Goal: Communication & Community: Answer question/provide support

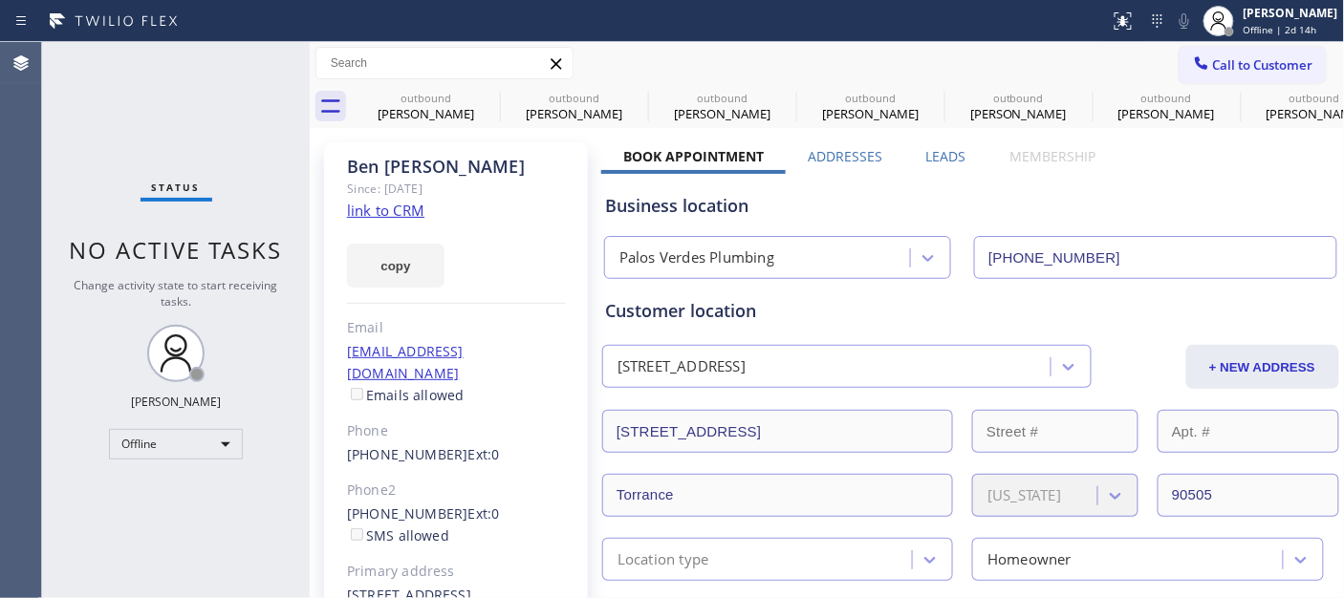
type input "[PHONE_NUMBER]"
click at [483, 94] on icon at bounding box center [487, 97] width 23 height 23
click at [0, 0] on icon at bounding box center [0, 0] width 0 height 0
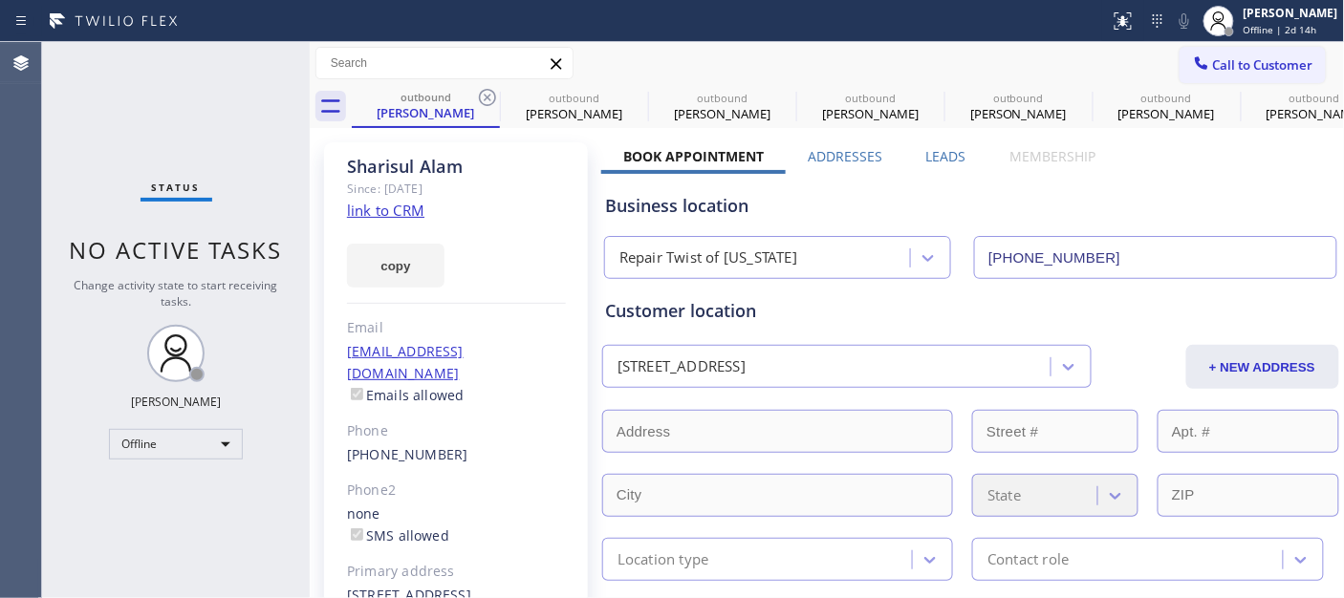
click at [483, 94] on icon at bounding box center [487, 97] width 23 height 23
click at [0, 0] on icon at bounding box center [0, 0] width 0 height 0
type input "[PHONE_NUMBER]"
click at [483, 94] on icon at bounding box center [487, 97] width 23 height 23
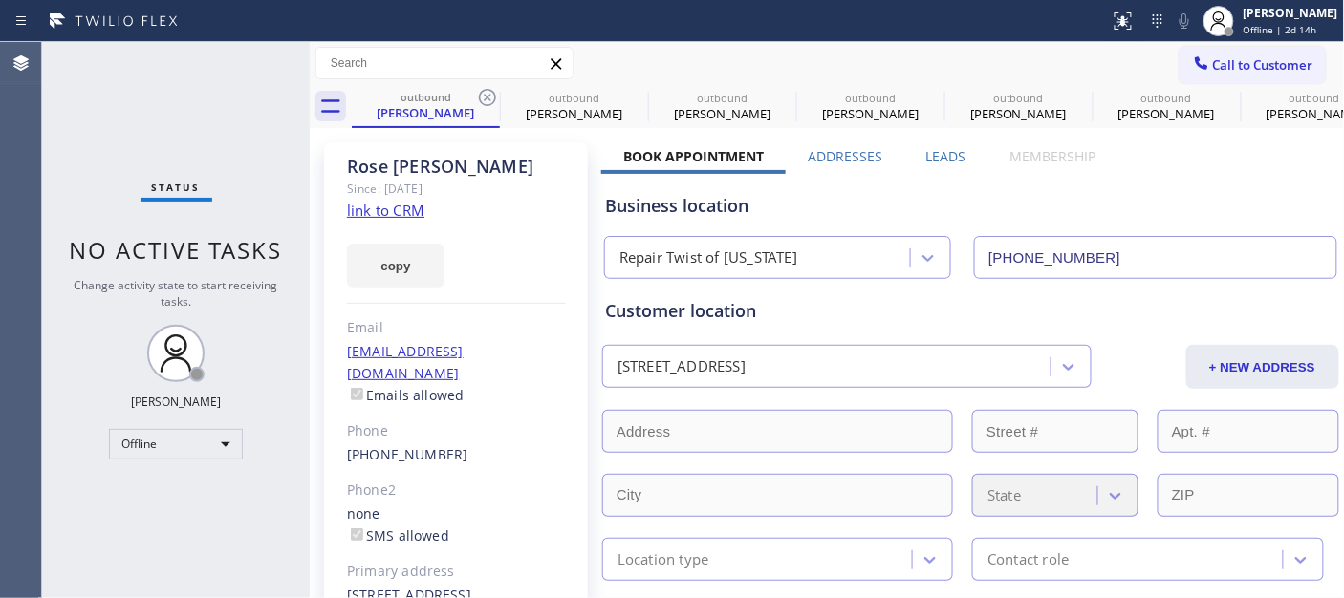
click at [0, 0] on icon at bounding box center [0, 0] width 0 height 0
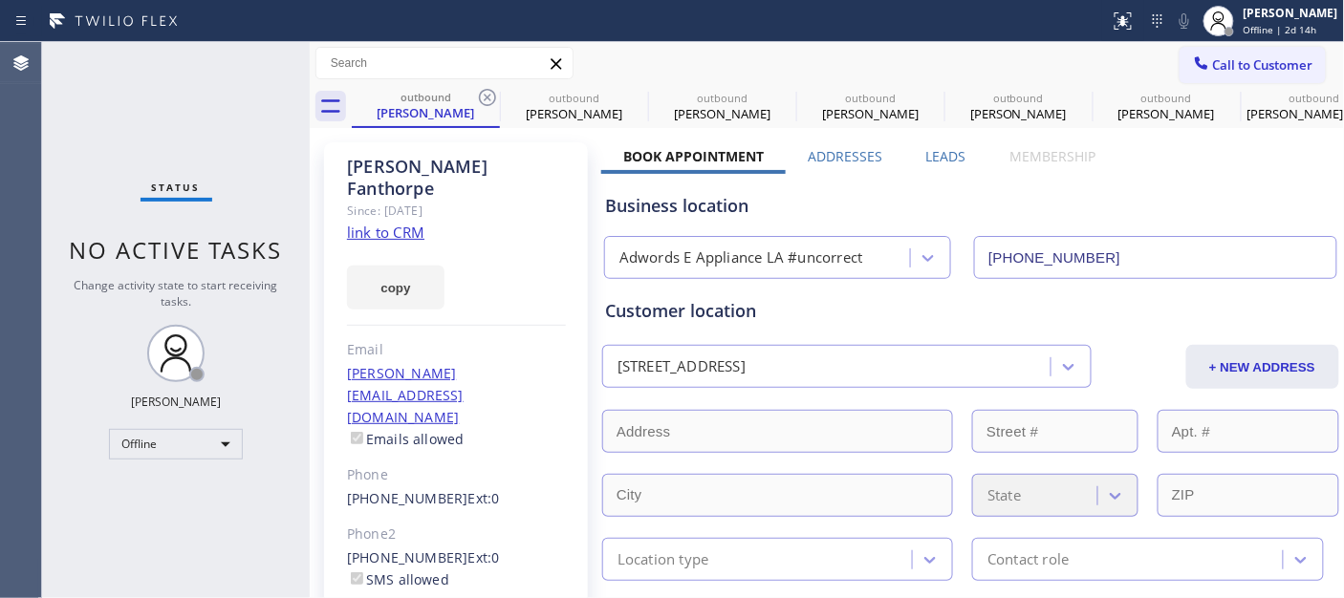
type input "[PHONE_NUMBER]"
click at [483, 94] on icon at bounding box center [487, 97] width 23 height 23
type input "[PHONE_NUMBER]"
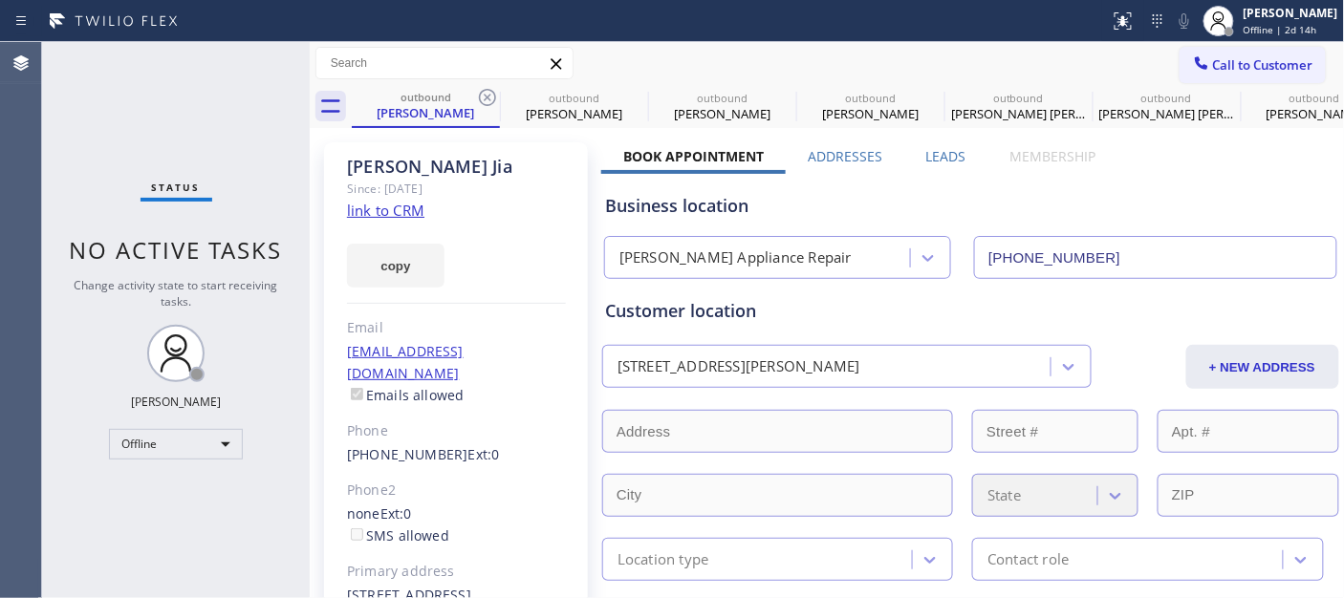
click at [483, 94] on icon at bounding box center [487, 97] width 23 height 23
type input "[PHONE_NUMBER]"
click at [483, 94] on icon at bounding box center [487, 97] width 23 height 23
click at [0, 0] on icon at bounding box center [0, 0] width 0 height 0
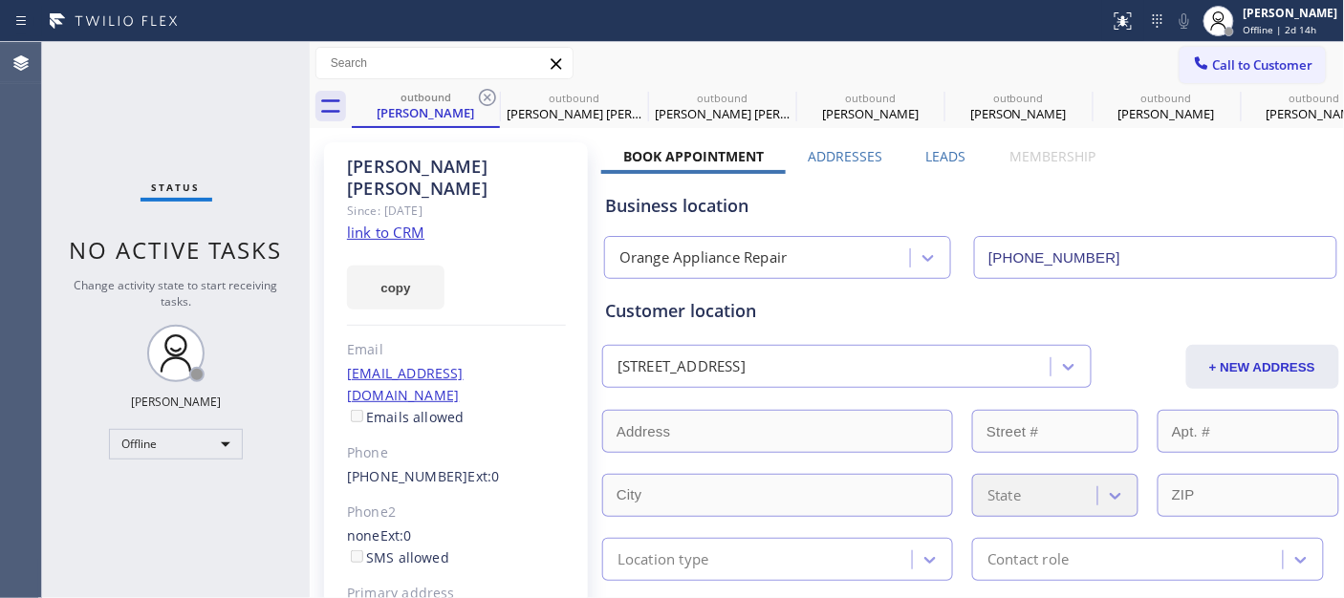
click at [483, 94] on icon at bounding box center [487, 97] width 23 height 23
type input "[PHONE_NUMBER]"
click at [483, 94] on icon at bounding box center [487, 97] width 23 height 23
type input "[PHONE_NUMBER]"
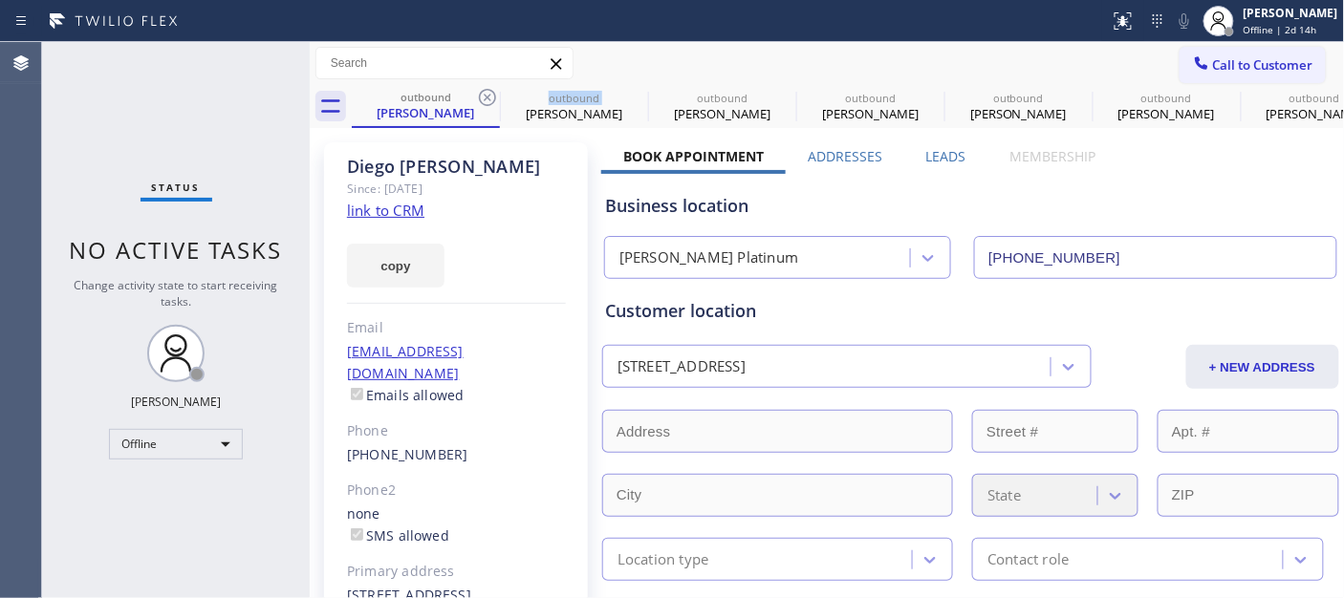
click at [483, 94] on icon at bounding box center [487, 97] width 23 height 23
type input "[PHONE_NUMBER]"
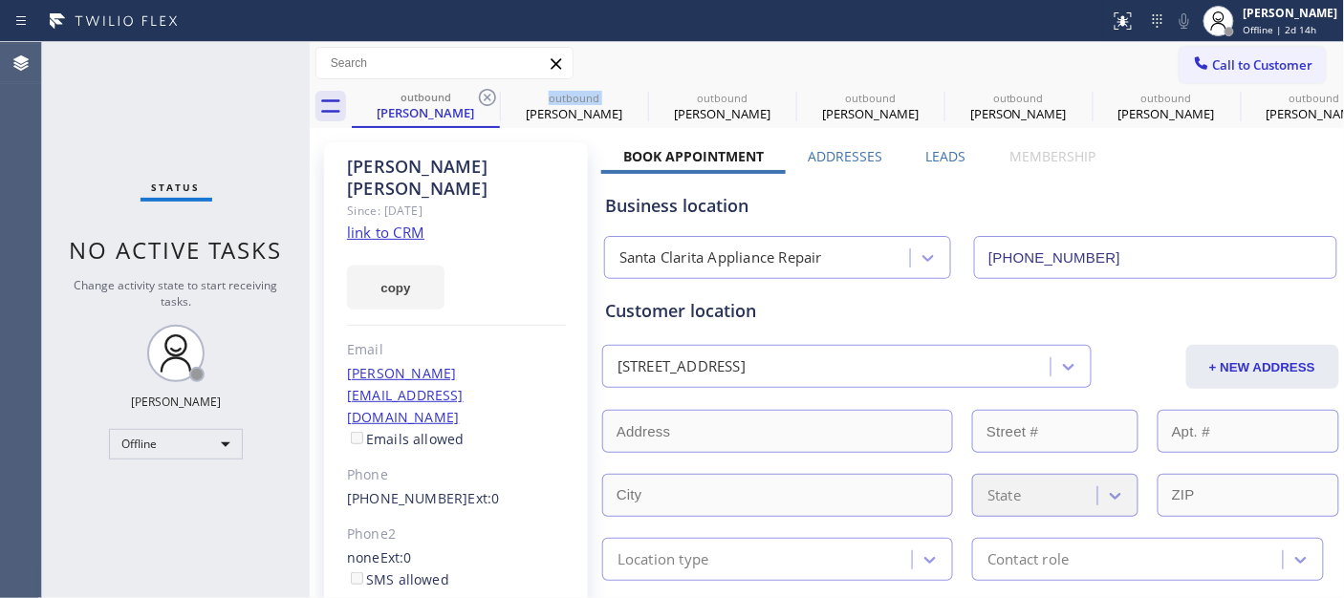
click at [483, 94] on icon at bounding box center [487, 97] width 23 height 23
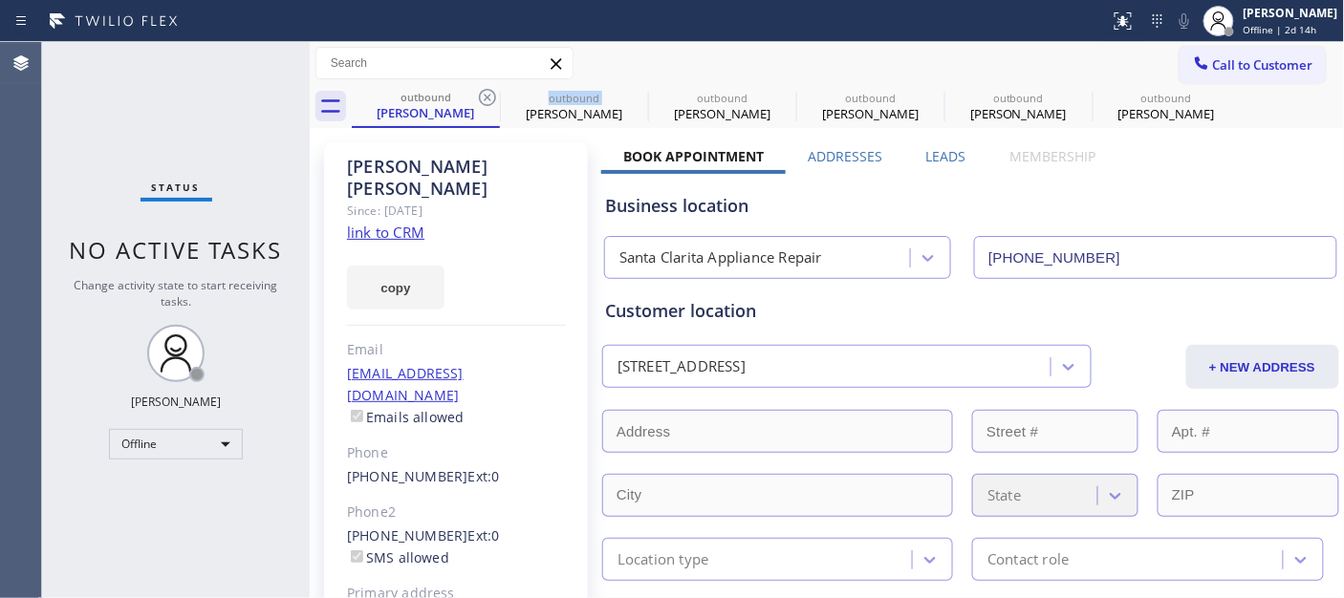
click at [483, 94] on icon at bounding box center [487, 97] width 23 height 23
type input "[PHONE_NUMBER]"
click at [483, 94] on icon at bounding box center [487, 97] width 23 height 23
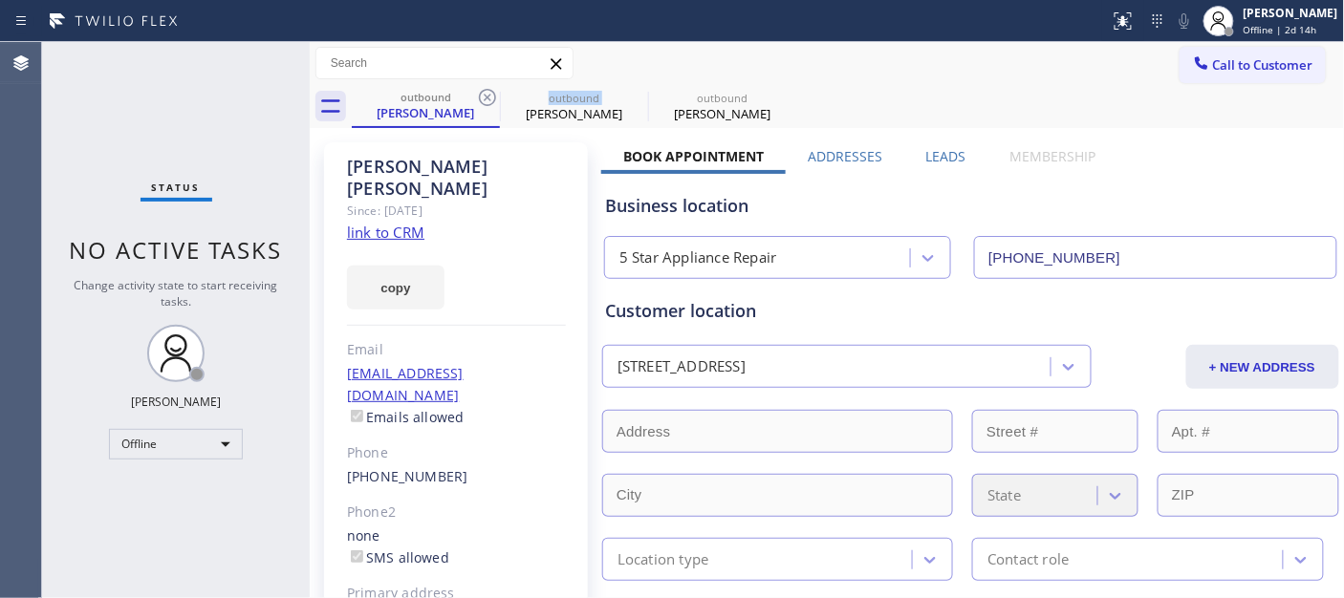
click at [483, 94] on icon at bounding box center [487, 97] width 23 height 23
type input "[PHONE_NUMBER]"
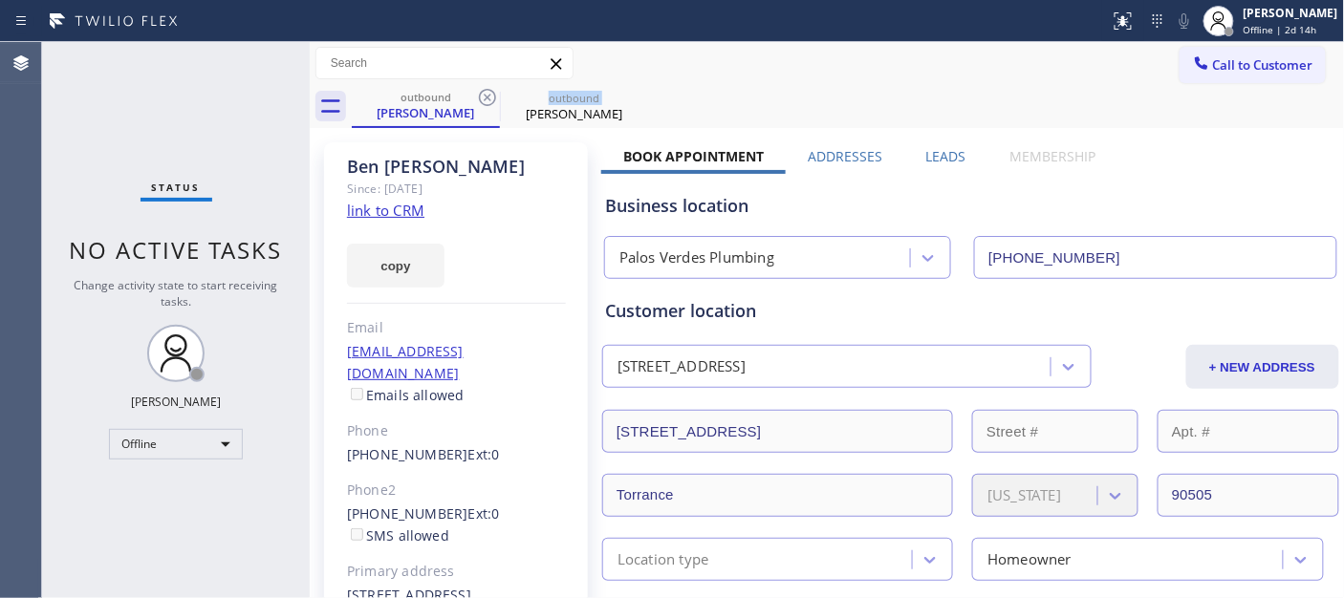
click at [483, 94] on icon at bounding box center [487, 97] width 23 height 23
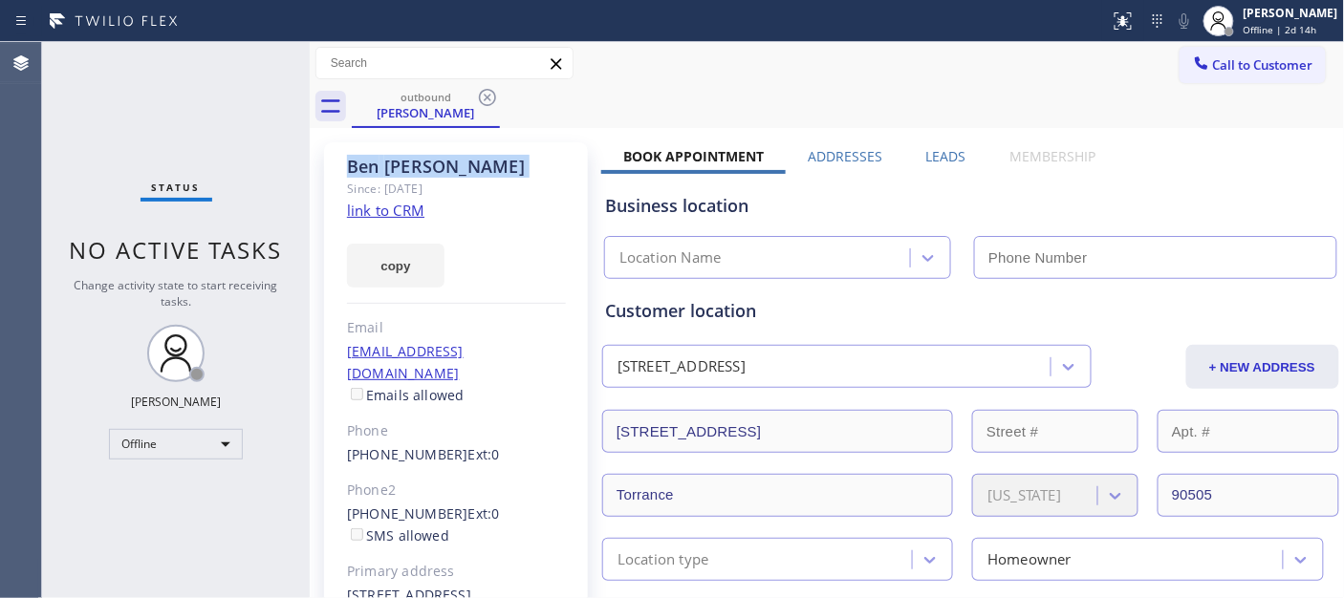
click at [483, 94] on icon at bounding box center [487, 97] width 23 height 23
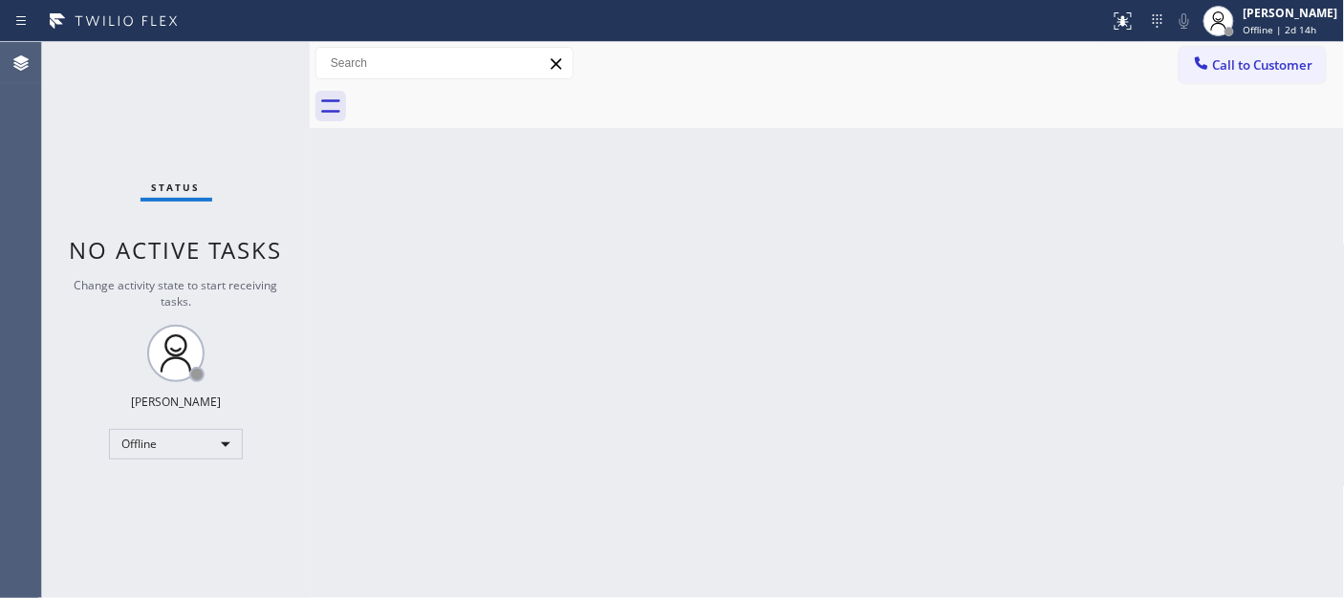
click at [924, 93] on div at bounding box center [848, 106] width 993 height 43
click at [1260, 32] on span "Offline | 2d 14h" at bounding box center [1281, 29] width 74 height 13
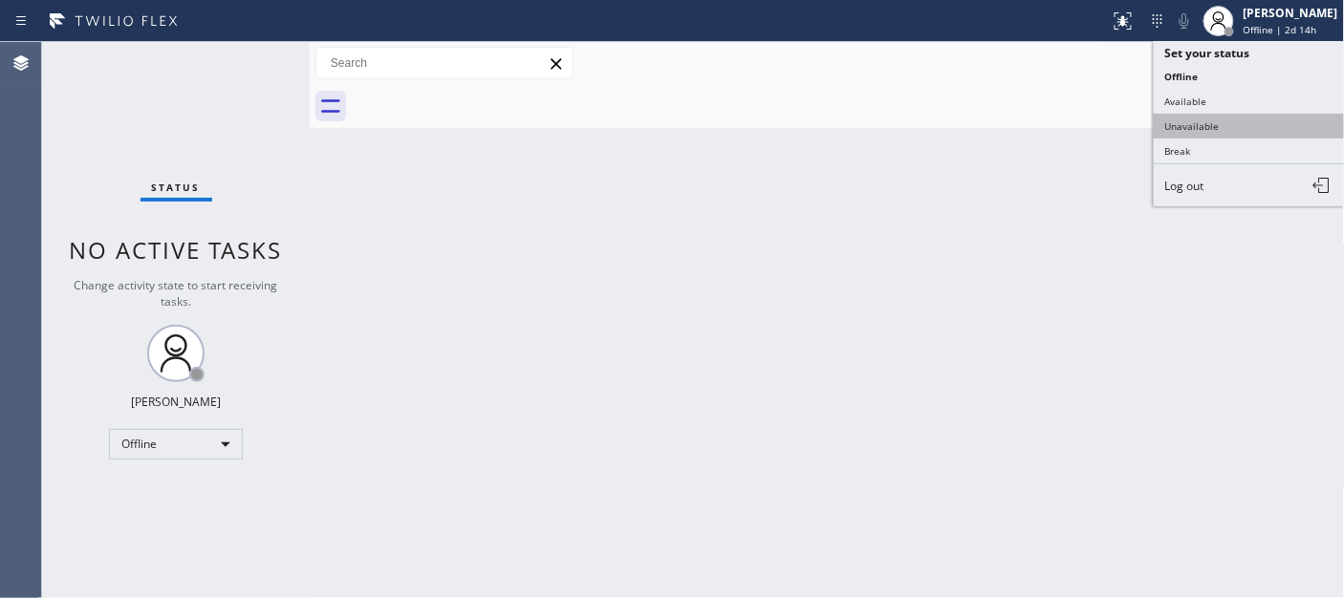
click at [1178, 134] on button "Unavailable" at bounding box center [1249, 126] width 191 height 25
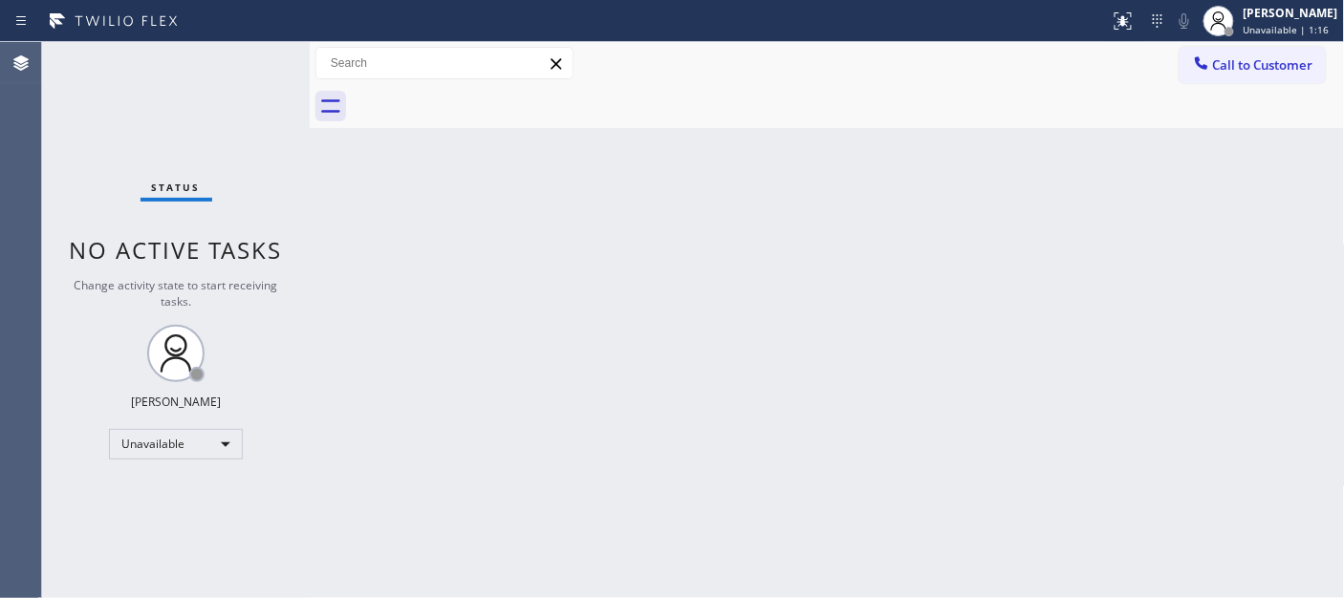
drag, startPoint x: 766, startPoint y: 278, endPoint x: 755, endPoint y: 280, distance: 10.7
click at [766, 278] on div "Back to Dashboard Change Sender ID Customers Technicians Select a contact Outbo…" at bounding box center [827, 320] width 1035 height 556
click at [1112, 13] on icon at bounding box center [1123, 21] width 23 height 23
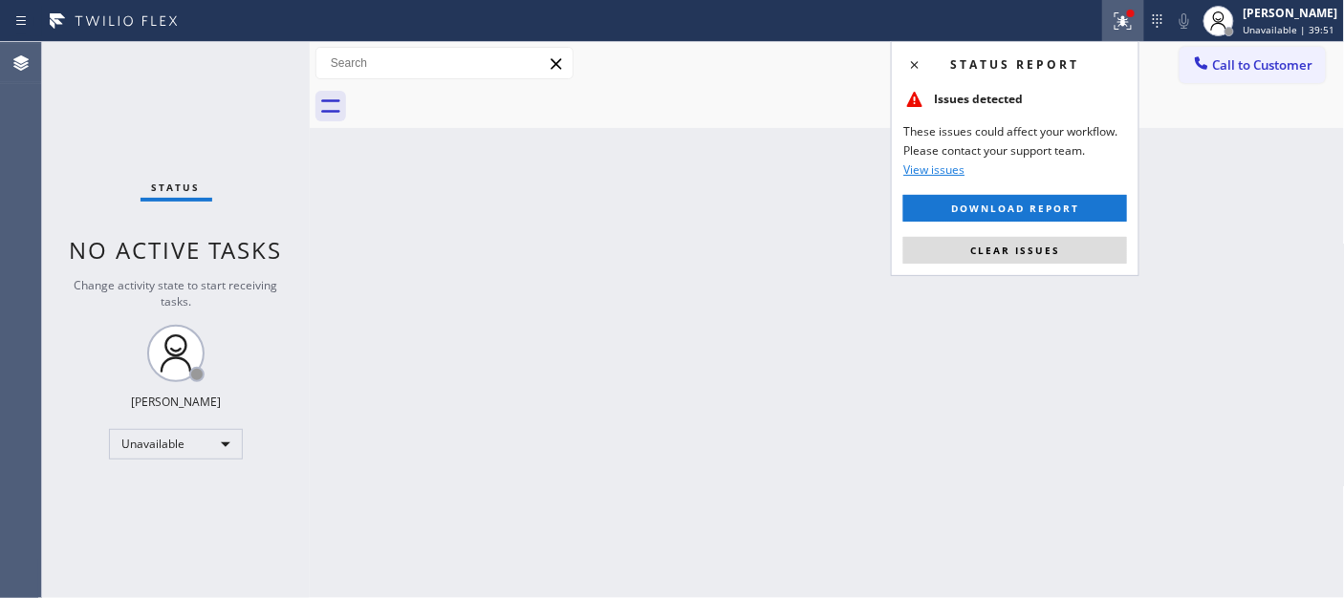
click at [971, 268] on div "Status report Issues detected These issues could affect your workflow. Please c…" at bounding box center [1015, 158] width 249 height 235
click at [971, 252] on span "Clear issues" at bounding box center [1015, 250] width 90 height 13
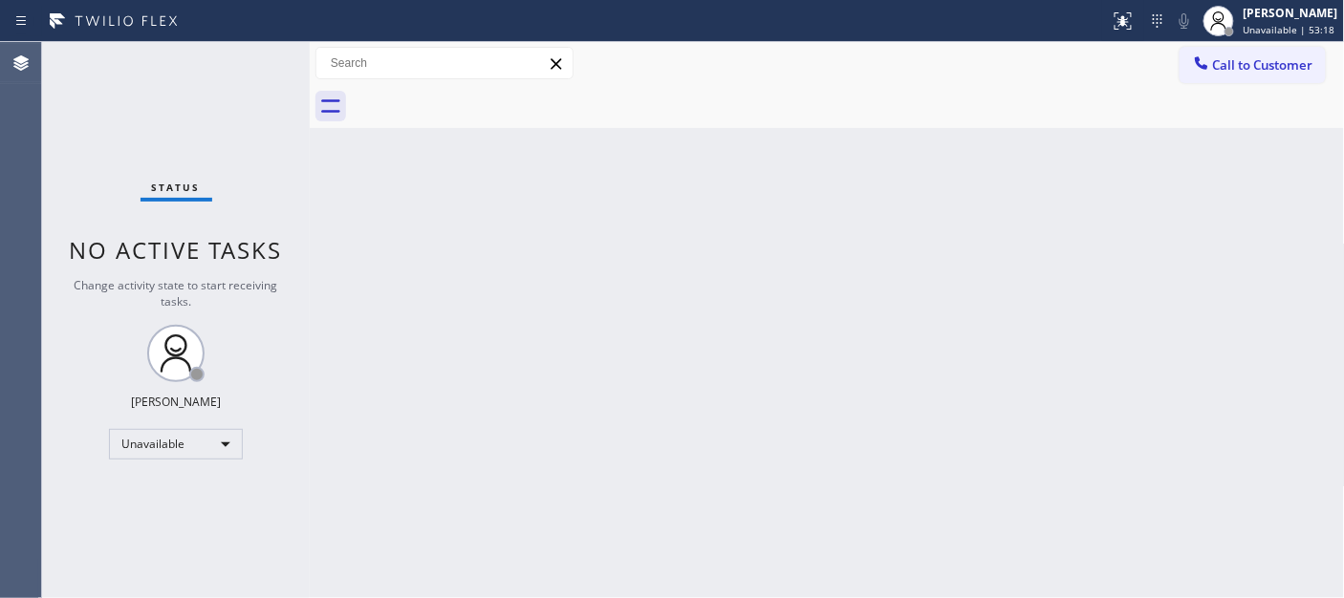
click at [428, 193] on div "Back to Dashboard Change Sender ID Customers Technicians Select a contact Outbo…" at bounding box center [827, 320] width 1035 height 556
click at [1287, 68] on span "Call to Customer" at bounding box center [1263, 64] width 100 height 17
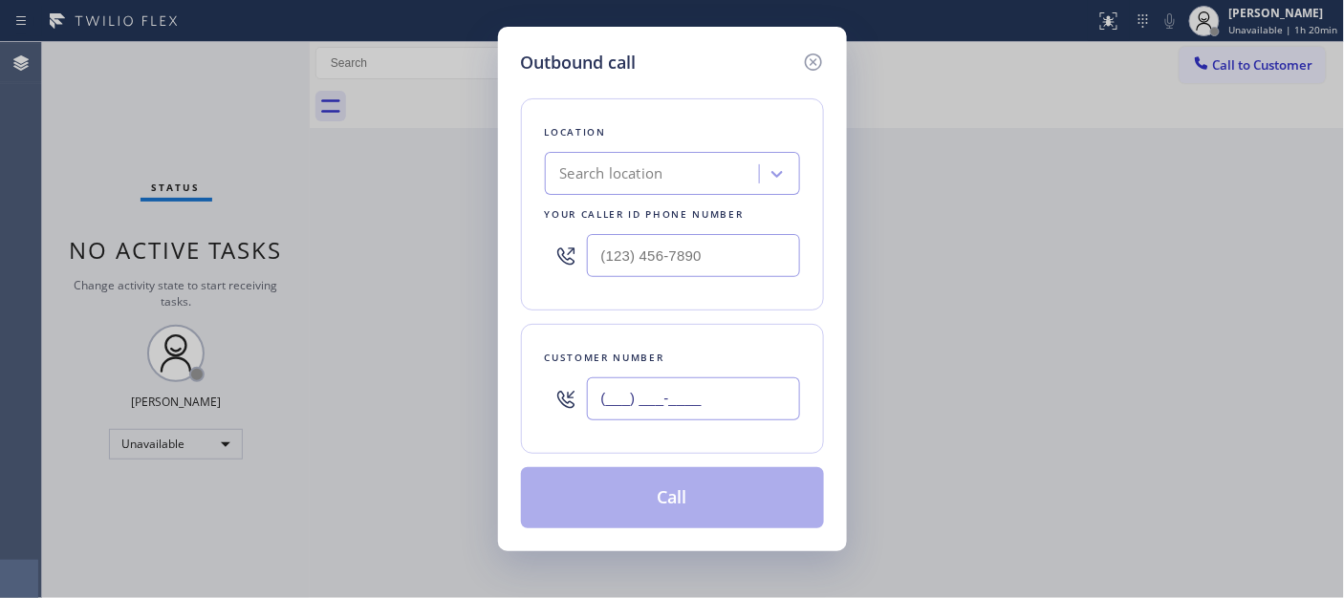
click at [641, 385] on input "(___) ___-____" at bounding box center [693, 399] width 213 height 43
paste input "415) 601-8160"
type input "[PHONE_NUMBER]"
drag, startPoint x: 661, startPoint y: 269, endPoint x: 554, endPoint y: 268, distance: 106.1
click at [555, 268] on div "(___) ___-____" at bounding box center [672, 256] width 255 height 62
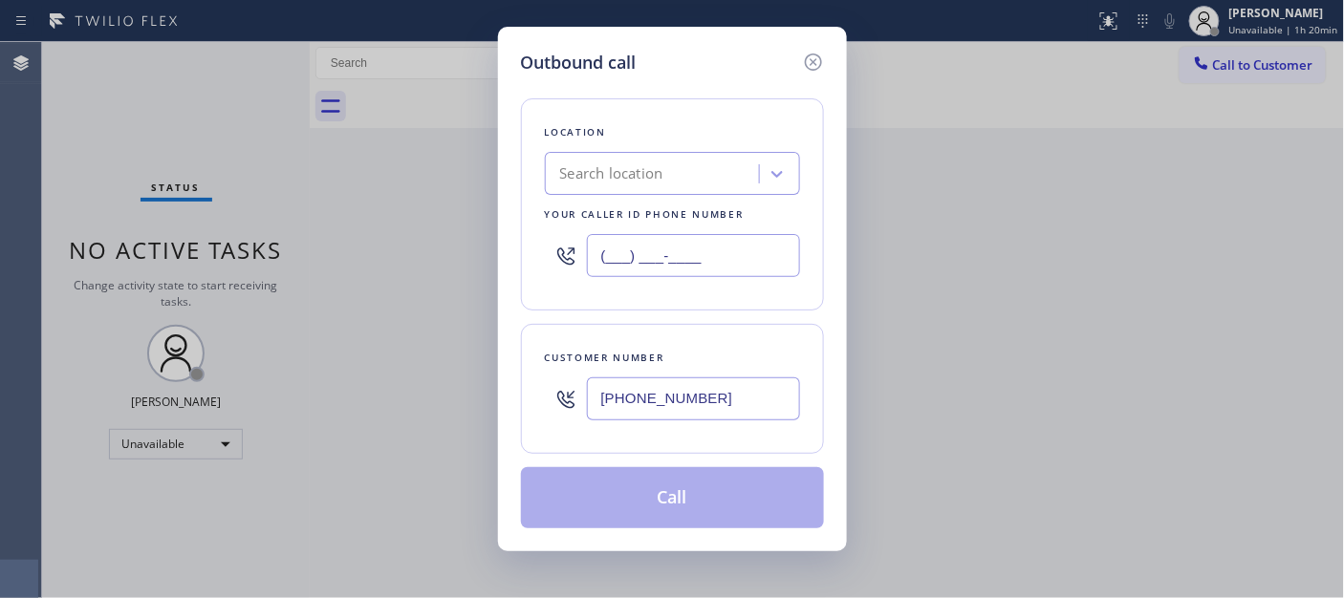
paste input "415) 666-2378"
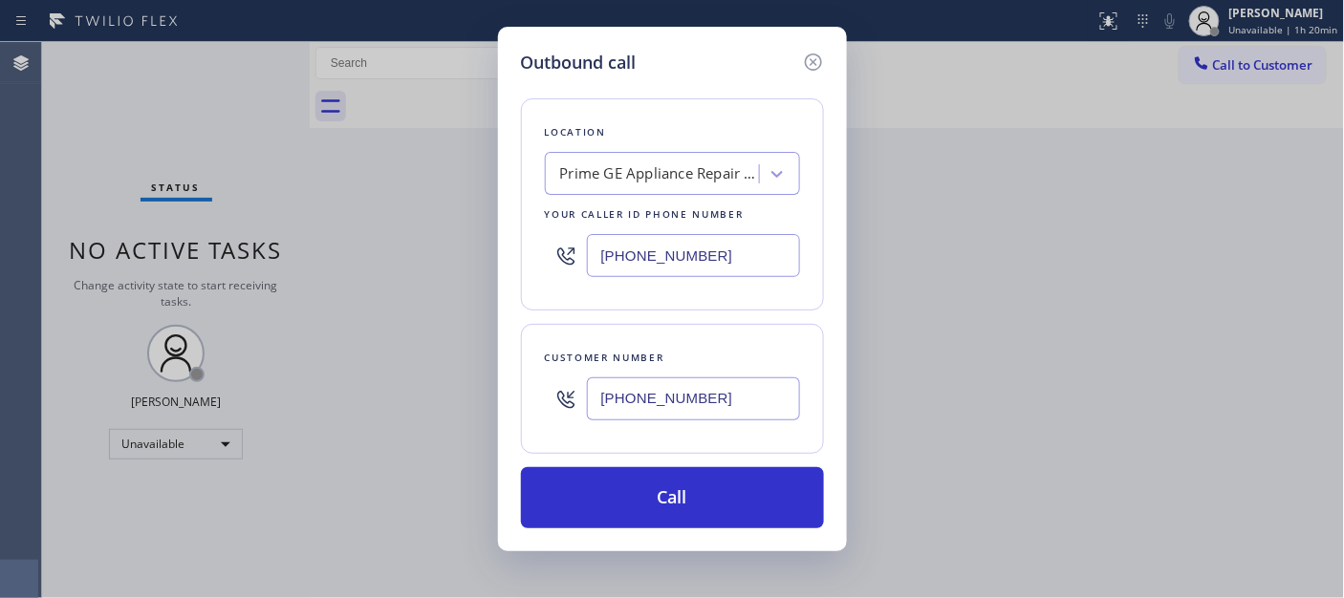
type input "[PHONE_NUMBER]"
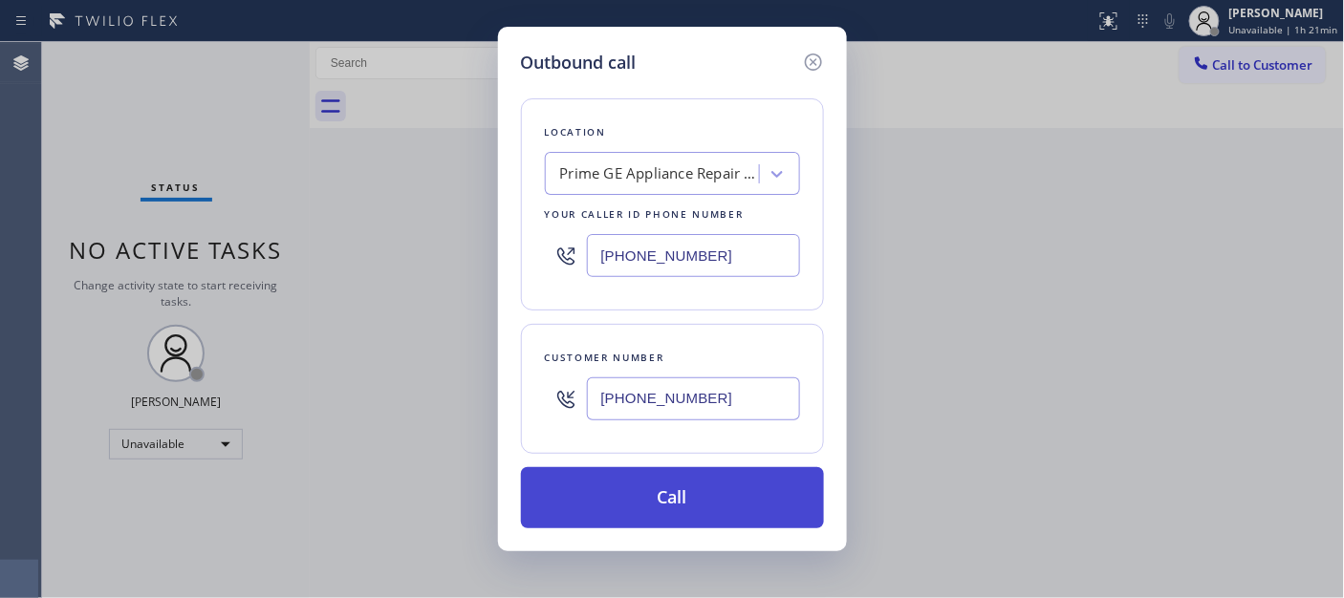
click at [685, 519] on button "Call" at bounding box center [672, 497] width 303 height 61
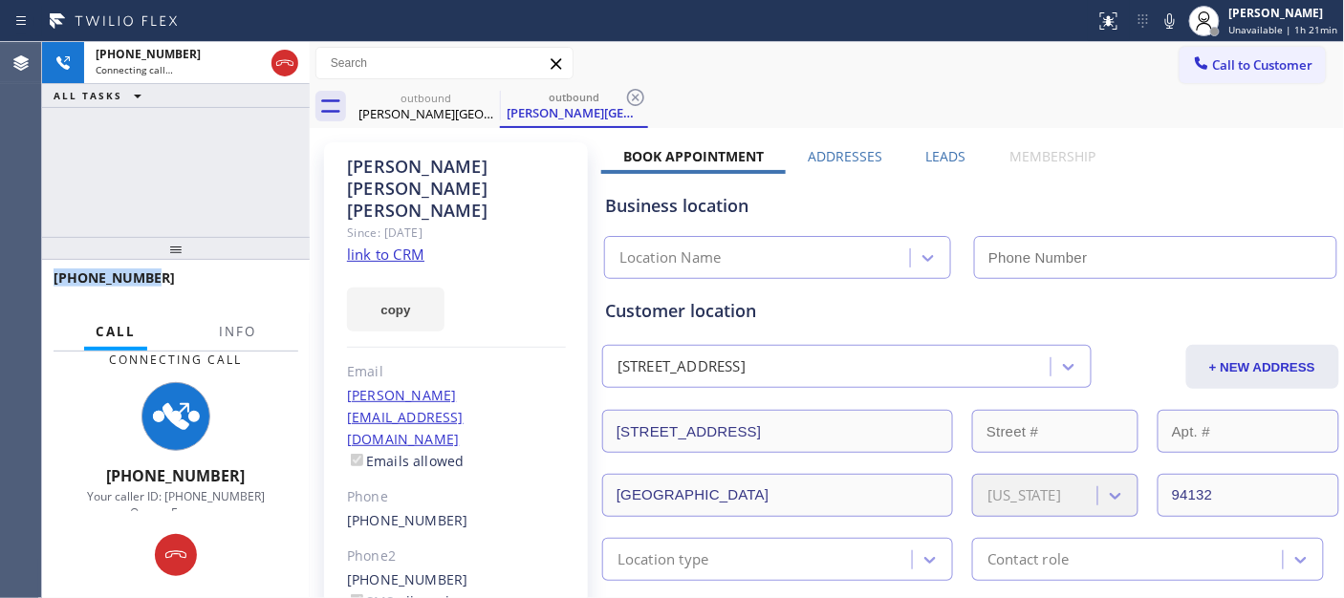
drag, startPoint x: 165, startPoint y: 186, endPoint x: 338, endPoint y: 73, distance: 207.1
click at [156, 106] on div "[PHONE_NUMBER] Connecting call… ALL TASKS ALL TASKS ACTIVE TASKS TASKS IN WRAP …" at bounding box center [176, 320] width 268 height 556
type input "[PHONE_NUMBER]"
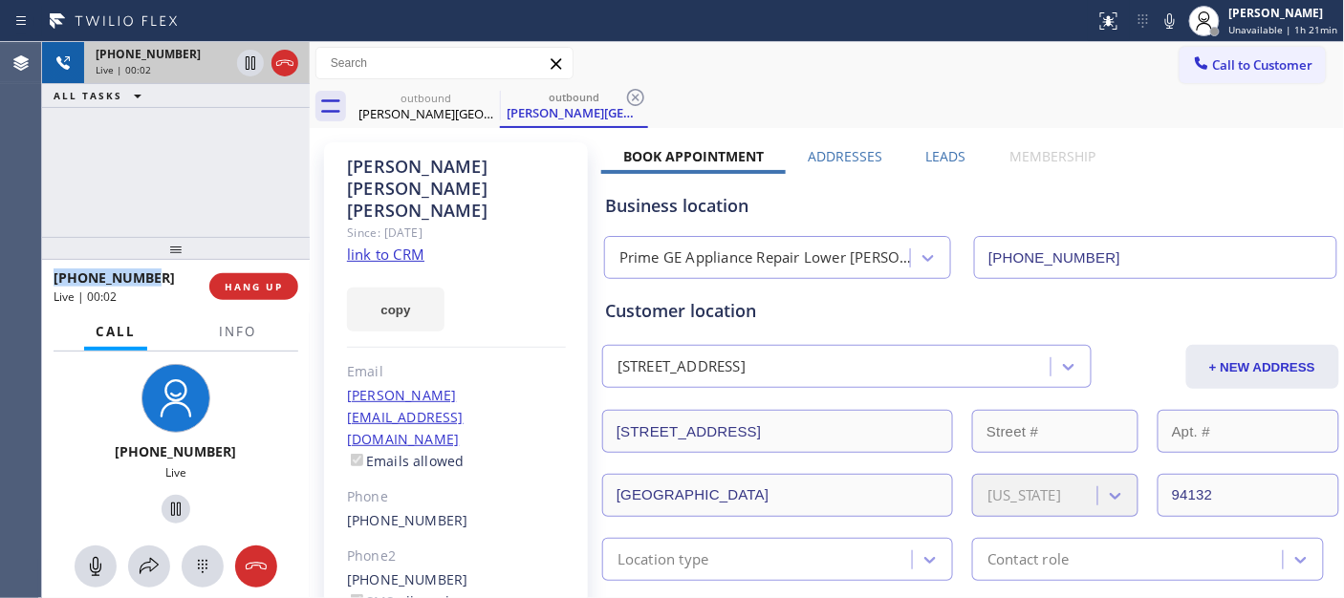
click at [288, 77] on div at bounding box center [267, 63] width 69 height 42
drag, startPoint x: 236, startPoint y: 231, endPoint x: 205, endPoint y: 55, distance: 178.7
click at [228, 237] on div at bounding box center [176, 248] width 268 height 23
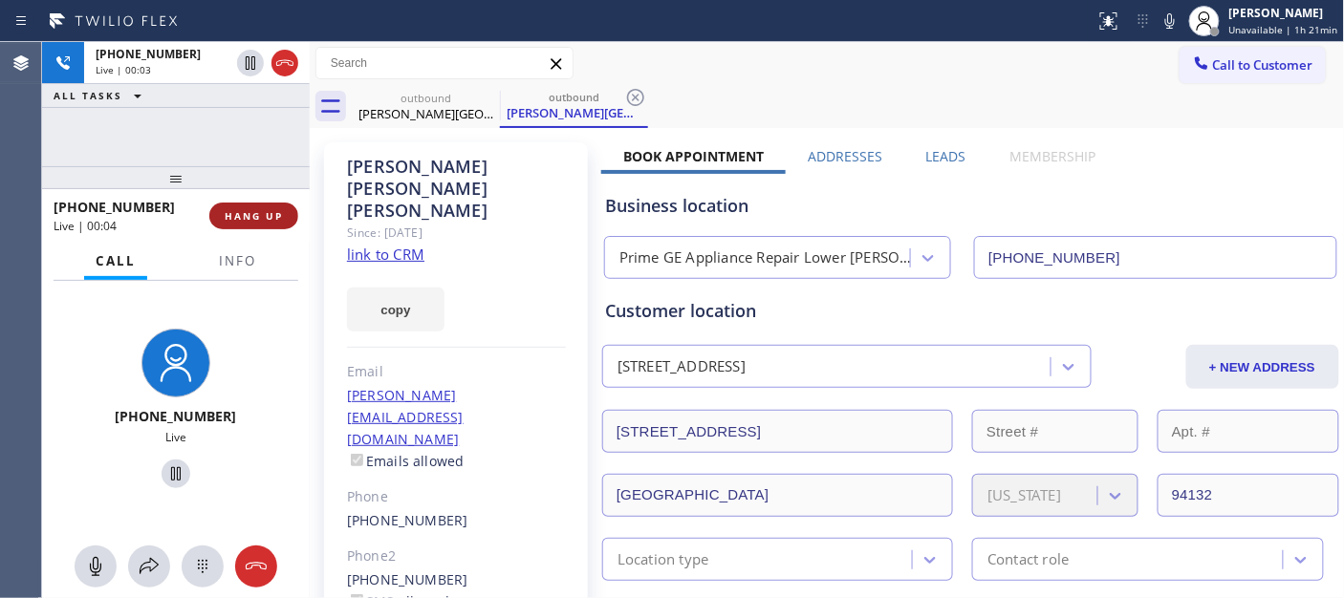
click at [261, 211] on span "HANG UP" at bounding box center [254, 215] width 58 height 13
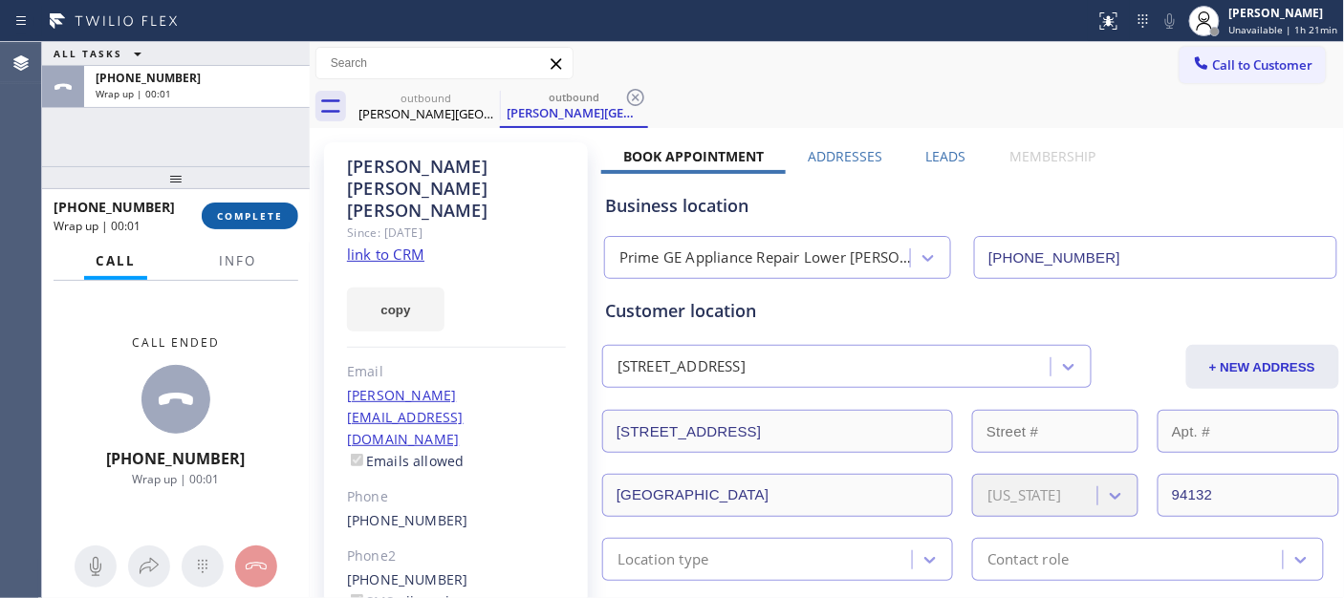
click at [261, 211] on span "COMPLETE" at bounding box center [250, 215] width 66 height 13
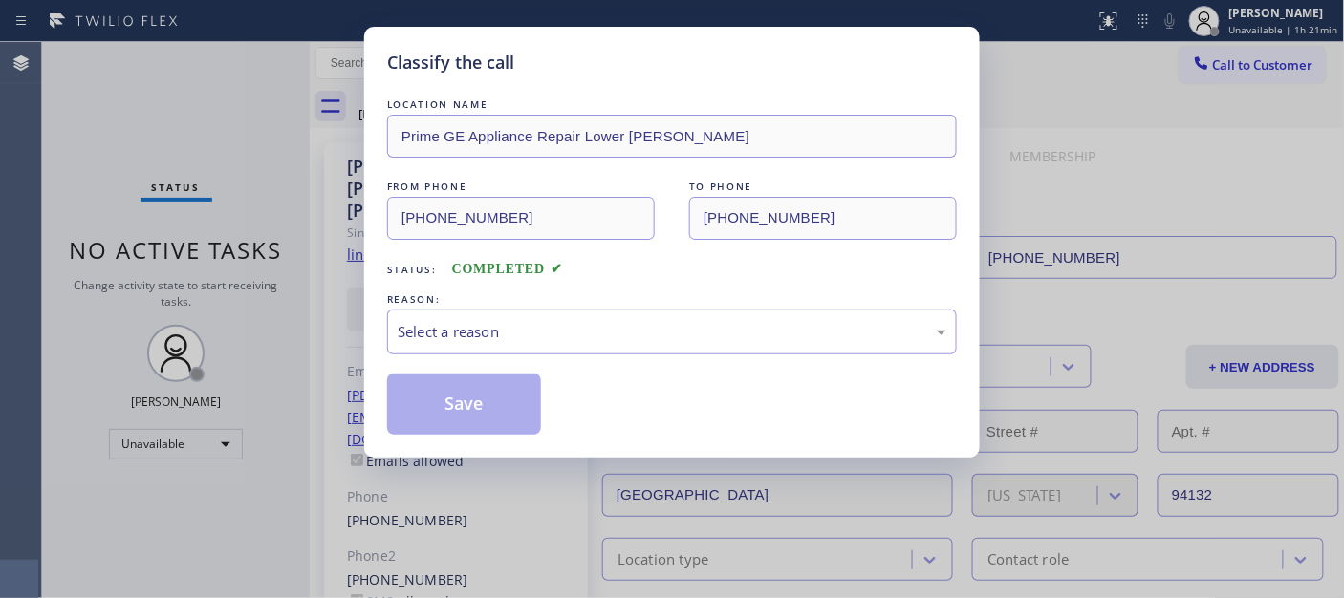
drag, startPoint x: 616, startPoint y: 308, endPoint x: 431, endPoint y: 388, distance: 201.2
click at [614, 309] on div "REASON: Select a reason" at bounding box center [672, 322] width 570 height 65
drag, startPoint x: 479, startPoint y: 315, endPoint x: 470, endPoint y: 332, distance: 18.4
click at [479, 316] on div "Select a reason" at bounding box center [672, 332] width 570 height 45
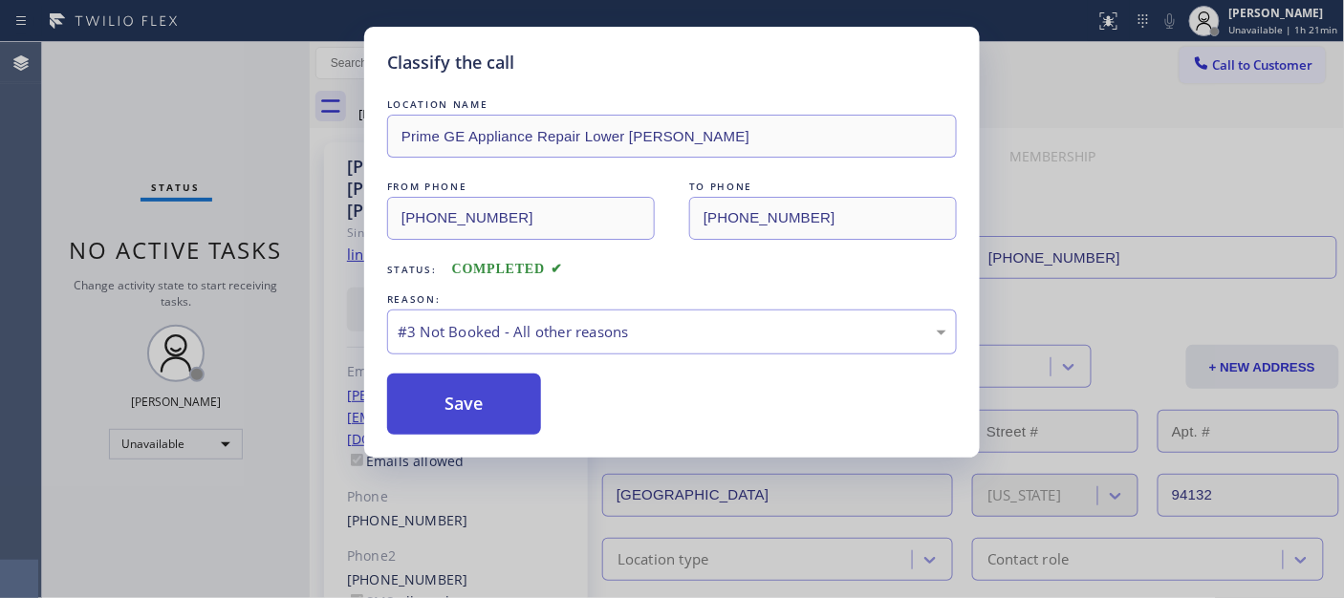
click at [470, 404] on button "Save" at bounding box center [464, 404] width 154 height 61
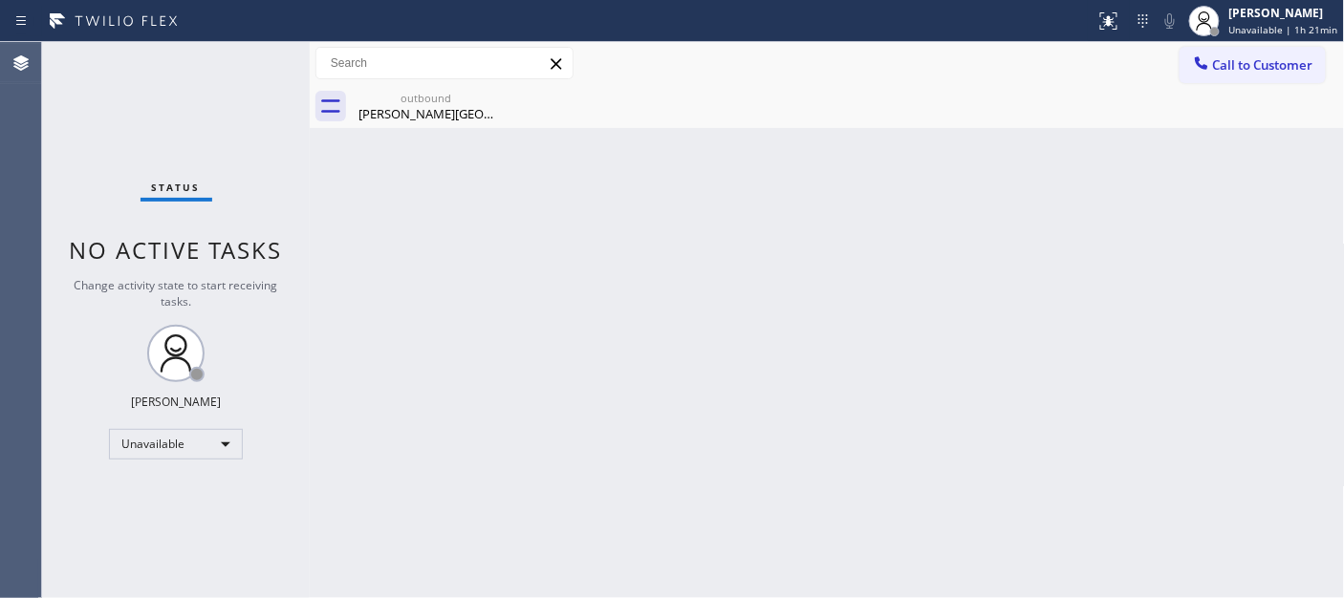
drag, startPoint x: 364, startPoint y: 146, endPoint x: 684, endPoint y: 83, distance: 326.4
click at [364, 146] on div "Back to Dashboard Change Sender ID Customers Technicians Select a contact Outbo…" at bounding box center [827, 320] width 1035 height 556
